Goal: Check status: Check status

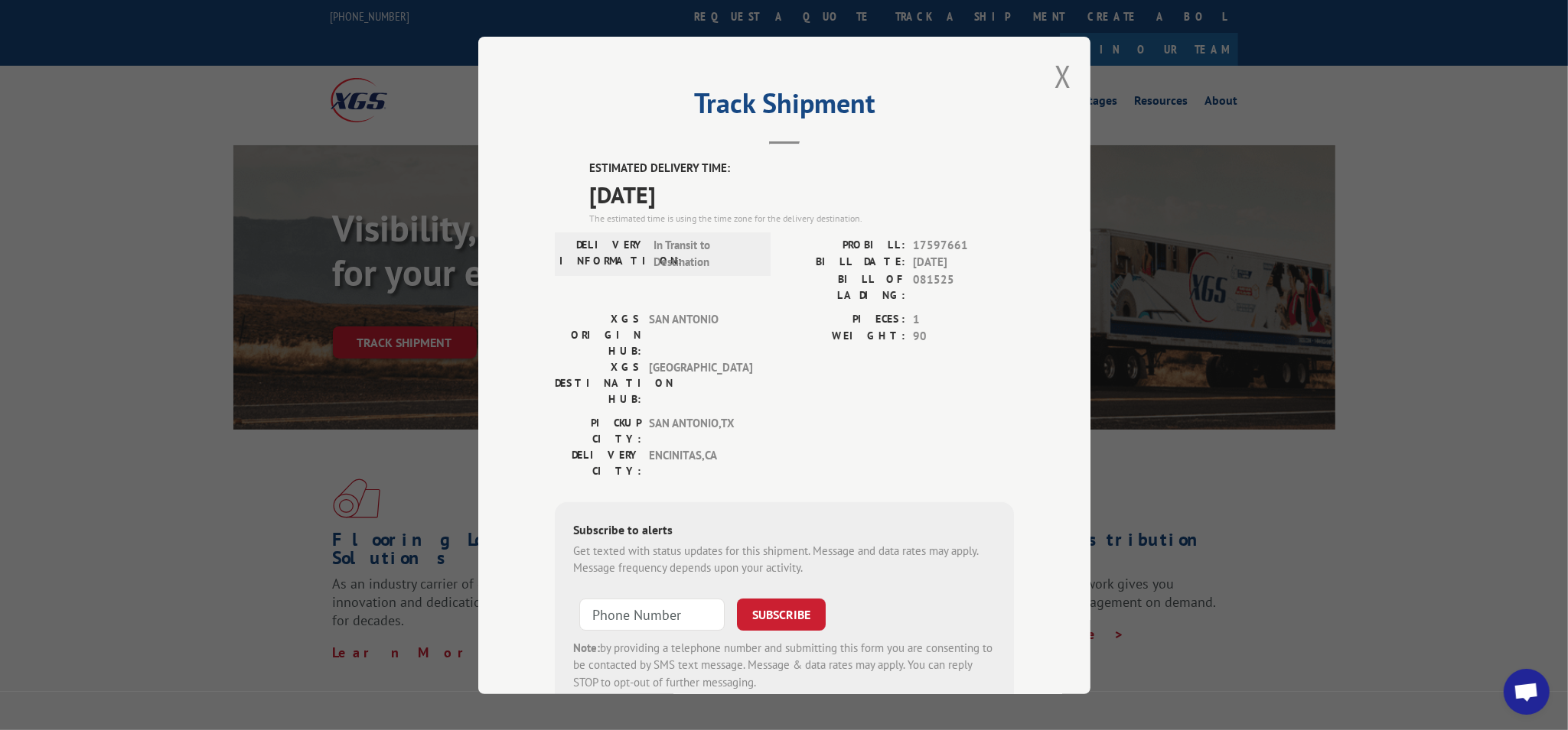
click at [931, 299] on div "Track Shipment ESTIMATED DELIVERY TIME: [DATE] The estimated time is using the …" at bounding box center [784, 365] width 1568 height 730
drag, startPoint x: 908, startPoint y: 236, endPoint x: 976, endPoint y: 238, distance: 68.0
click at [931, 238] on span "17597661" at bounding box center [963, 245] width 101 height 18
click at [931, 239] on span "17597661" at bounding box center [963, 245] width 101 height 18
click at [894, 253] on div "PROBILL: 17597661 BILL DATE: [DATE] BILL OF LADING: 081525" at bounding box center [899, 270] width 230 height 67
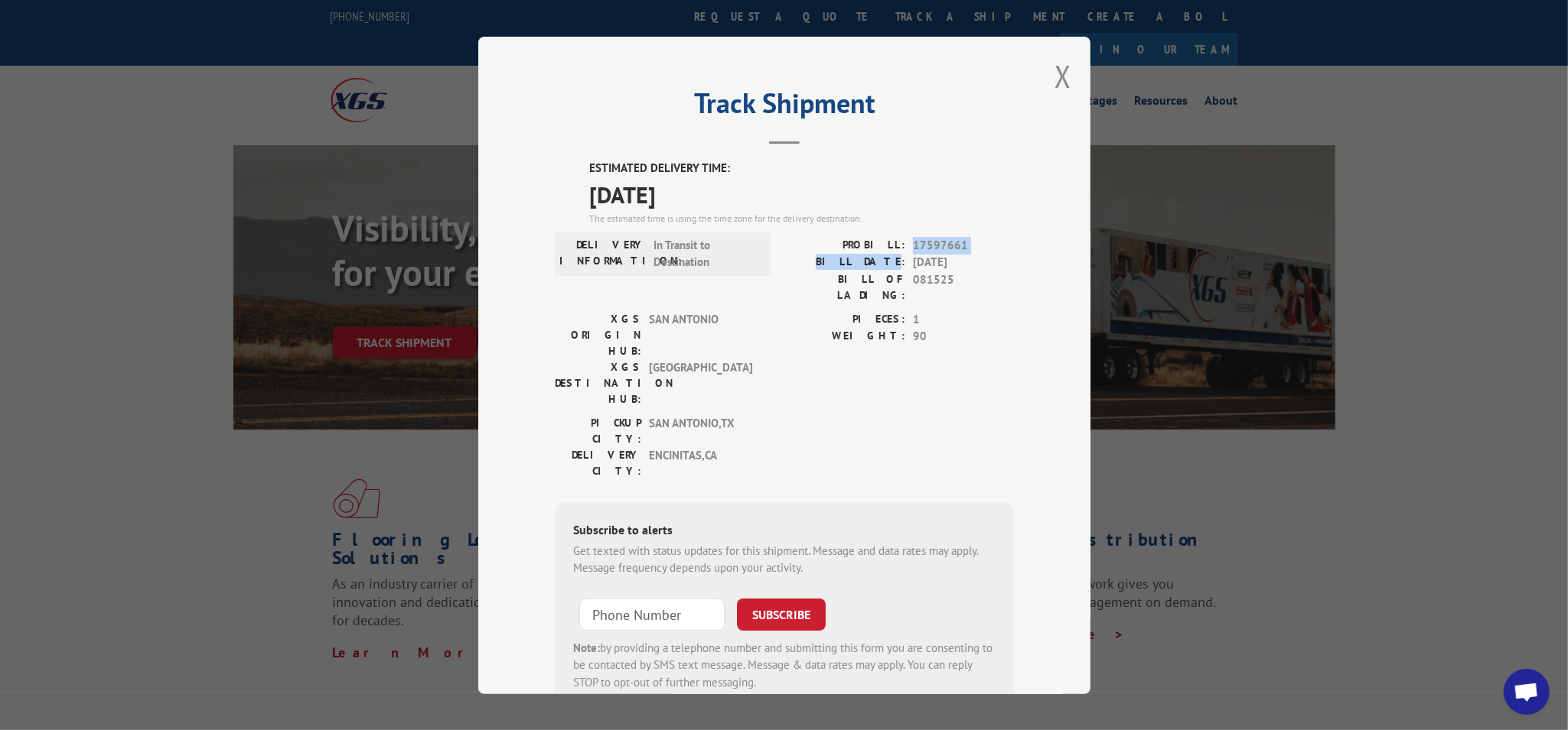
click at [905, 240] on div "PROBILL: 17597661" at bounding box center [899, 245] width 230 height 18
drag, startPoint x: 904, startPoint y: 243, endPoint x: 976, endPoint y: 243, distance: 72.0
click at [931, 243] on div "PROBILL: 17597661" at bounding box center [899, 245] width 230 height 18
copy span "17597661"
click at [931, 62] on button "Close modal" at bounding box center [1063, 76] width 17 height 41
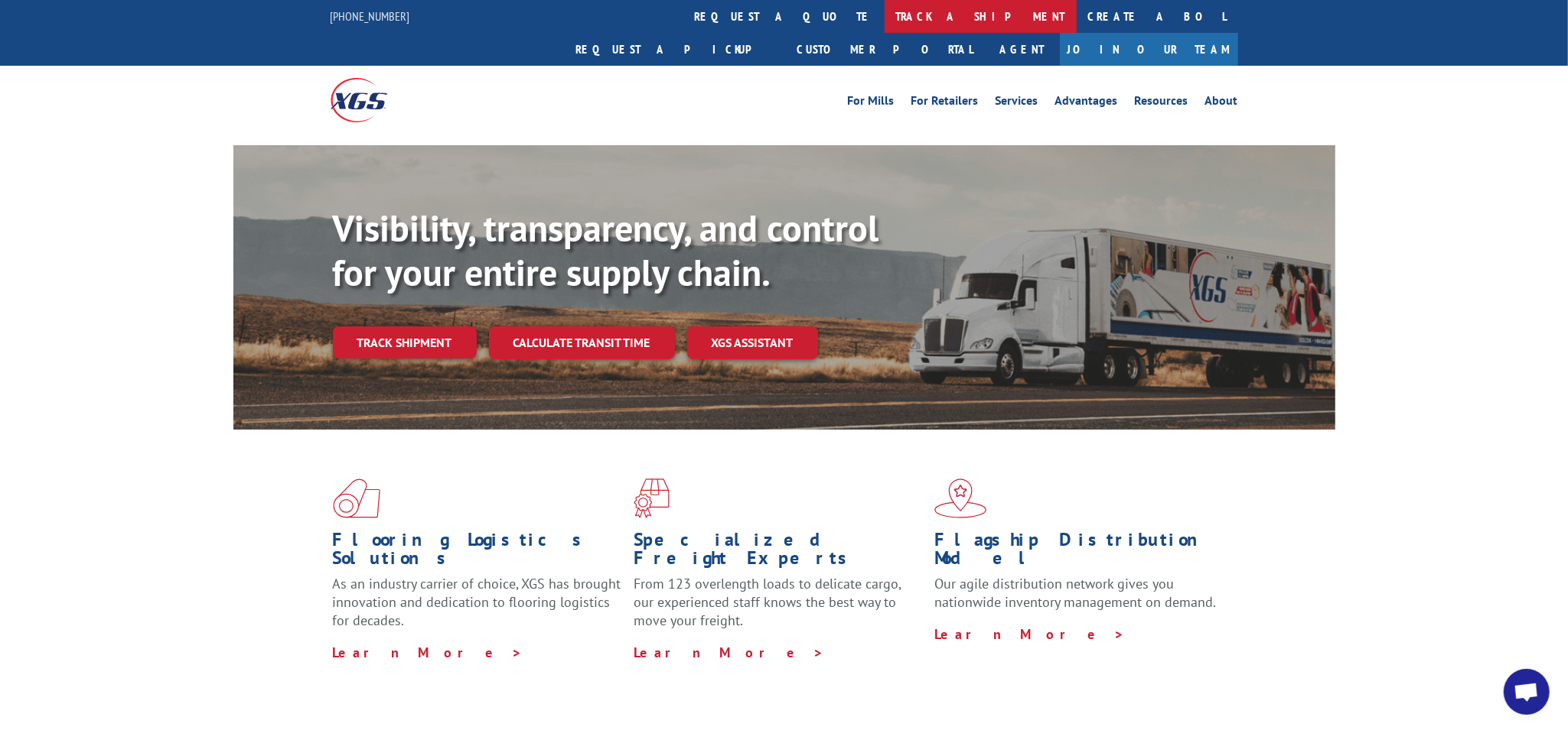
click at [885, 23] on link "track a shipment" at bounding box center [981, 16] width 192 height 33
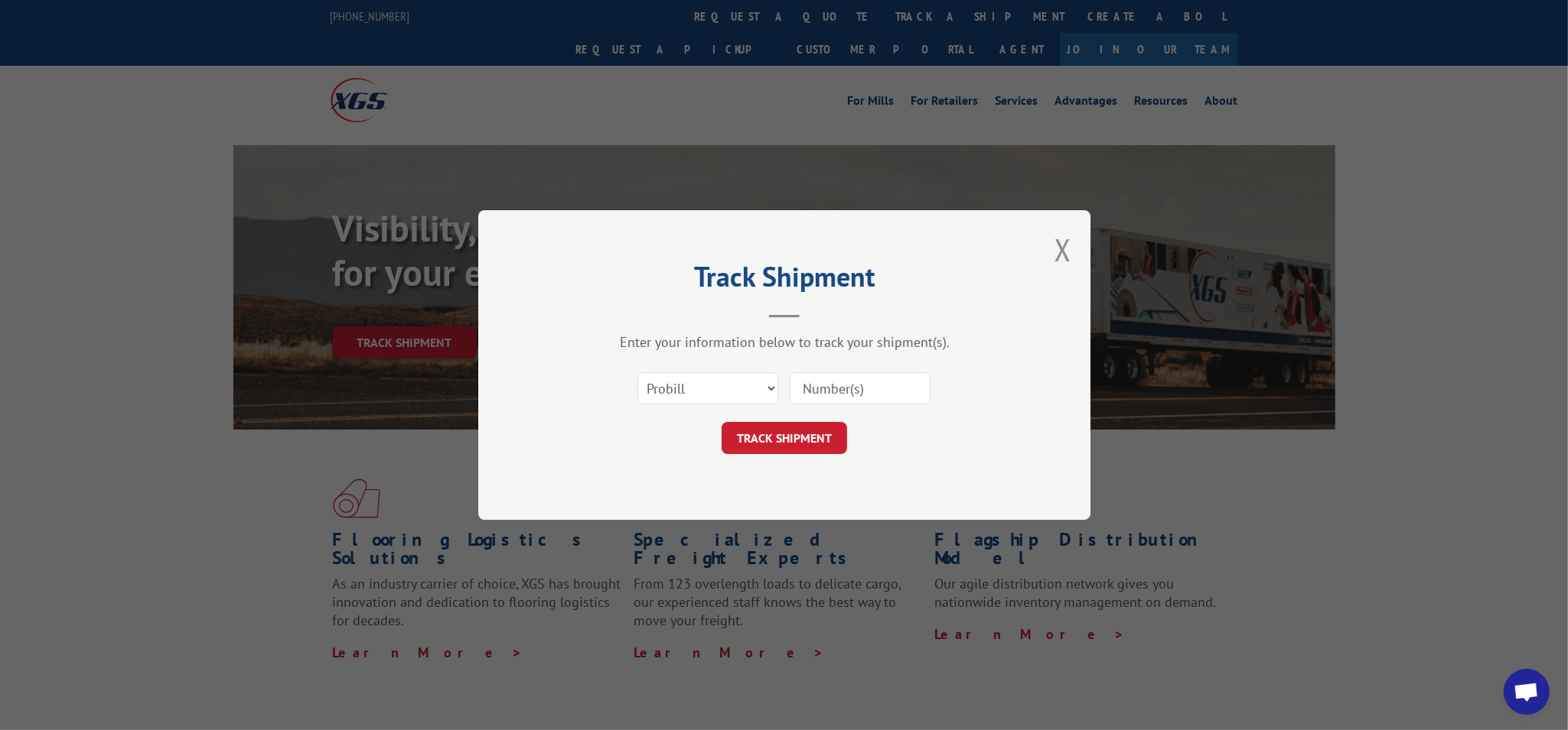
click at [884, 403] on input at bounding box center [860, 389] width 141 height 33
paste input "17597661"
type input "17597661"
click at [802, 436] on button "TRACK SHIPMENT" at bounding box center [784, 438] width 126 height 33
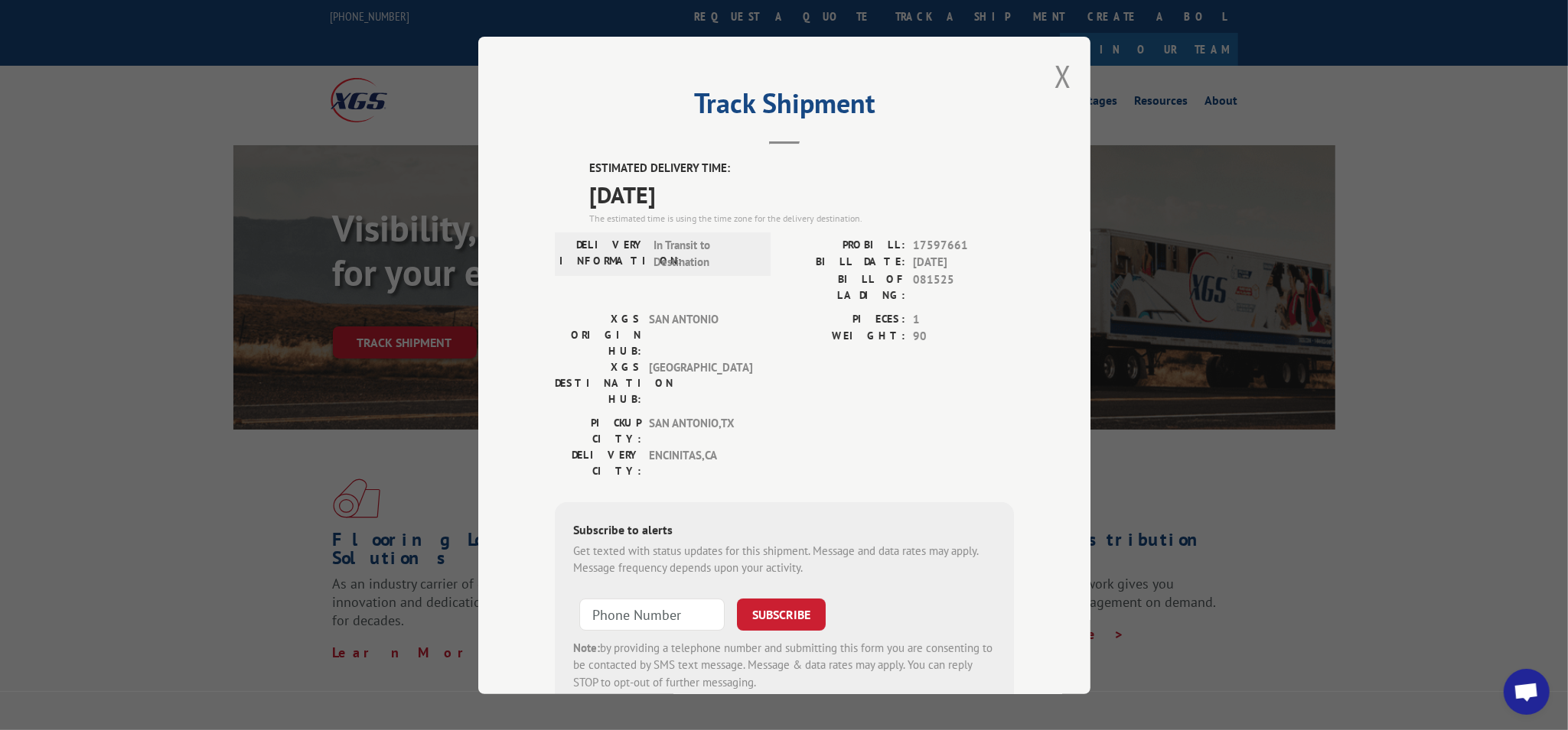
click at [931, 389] on div "Track Shipment ESTIMATED DELIVERY TIME: [DATE] The estimated time is using the …" at bounding box center [784, 365] width 1568 height 730
click at [931, 551] on div "Track Shipment ESTIMATED DELIVERY TIME: [DATE] The estimated time is using the …" at bounding box center [784, 365] width 1568 height 730
